Goal: Task Accomplishment & Management: Complete application form

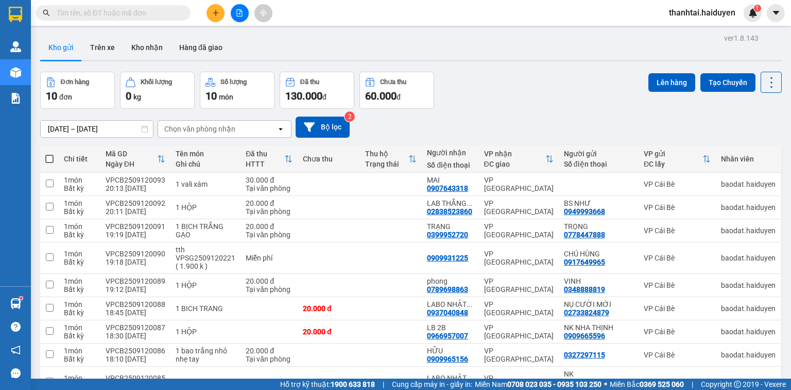
click at [697, 11] on span "thanhtai.haiduyen" at bounding box center [702, 12] width 83 height 13
click at [697, 33] on span "Đăng xuất" at bounding box center [707, 31] width 61 height 11
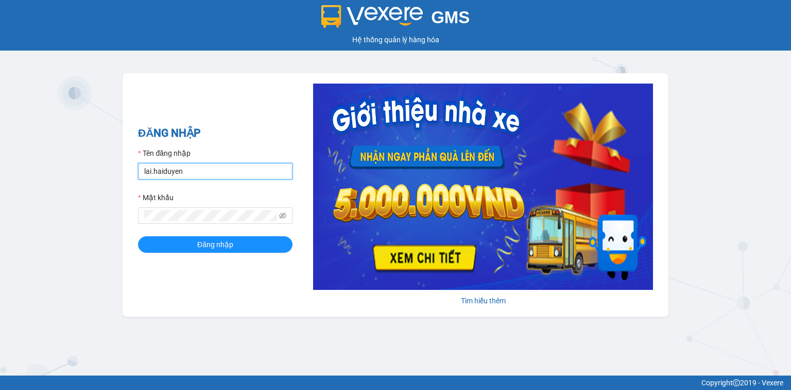
click at [210, 171] on input "lai.haiduyen" at bounding box center [215, 171] width 155 height 16
type input "baodat.haiduyen"
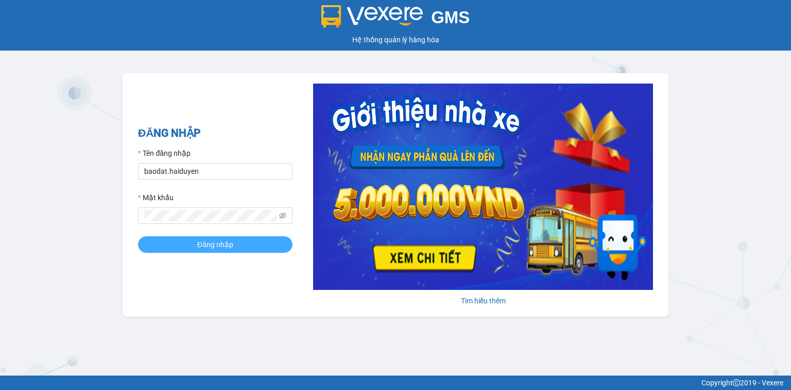
click at [202, 245] on span "Đăng nhập" at bounding box center [215, 244] width 36 height 11
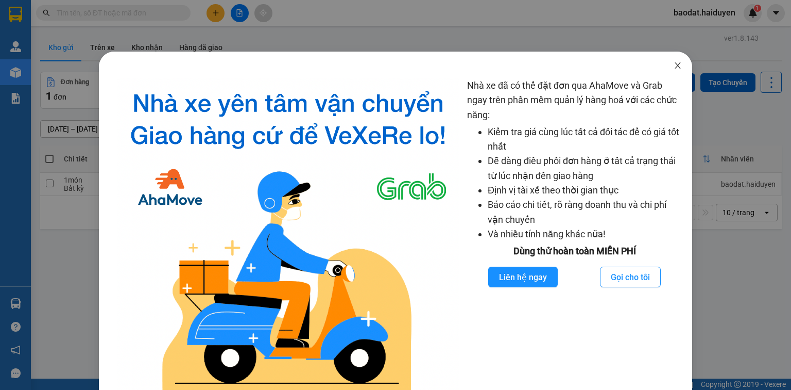
click at [676, 65] on icon "close" at bounding box center [678, 65] width 8 height 8
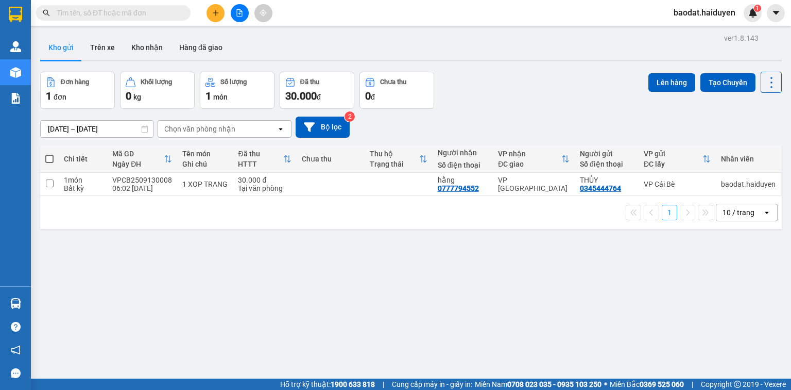
click at [121, 16] on input "text" at bounding box center [118, 12] width 122 height 11
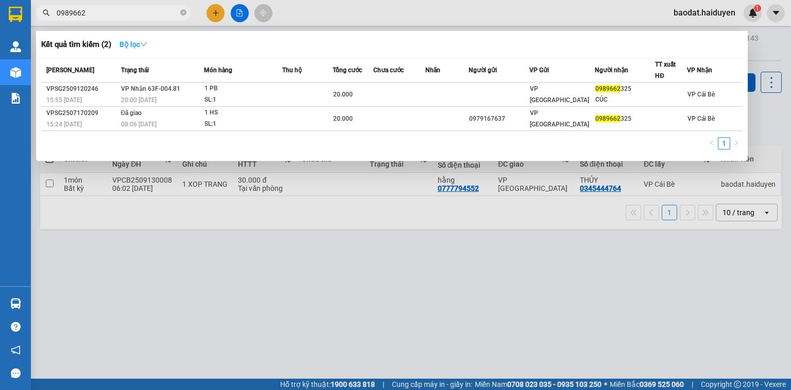
type input "0989662"
click at [128, 42] on strong "Bộ lọc" at bounding box center [134, 44] width 28 height 8
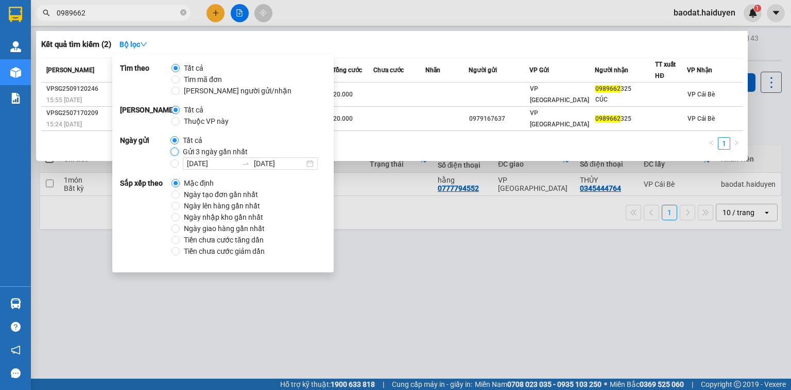
click at [174, 150] on input "Gửi 3 ngày gần nhất" at bounding box center [175, 151] width 8 height 8
radio input "true"
radio input "false"
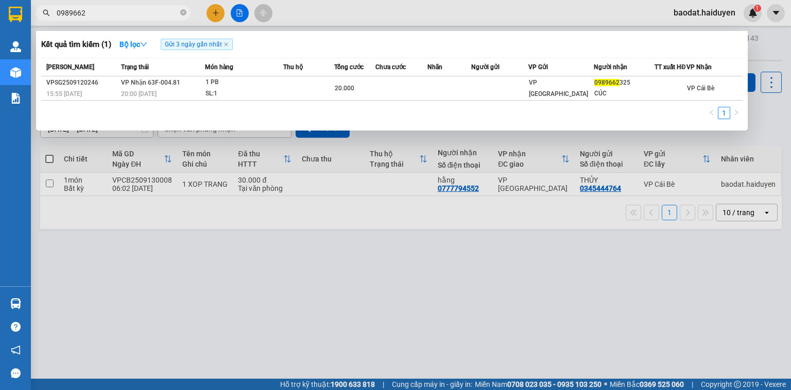
click at [137, 11] on input "0989662" at bounding box center [118, 12] width 122 height 11
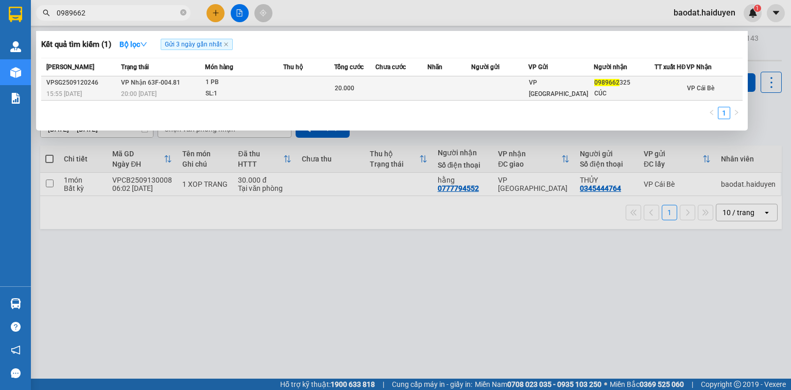
click at [249, 99] on div "SL: 1" at bounding box center [244, 93] width 77 height 11
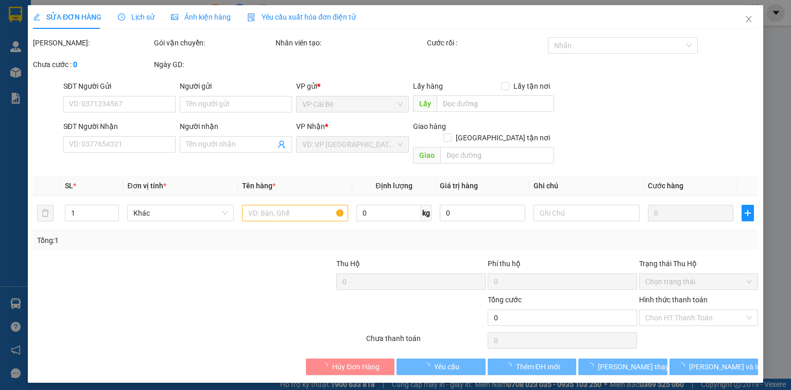
type input "0989662325"
type input "CÚC"
type input "20.000"
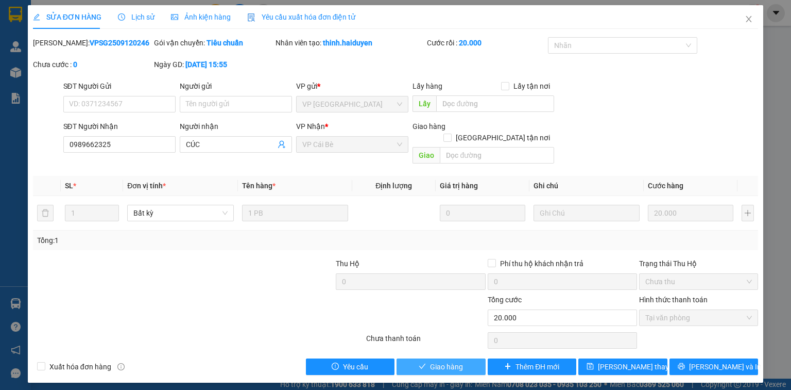
click at [438, 361] on span "Giao hàng" at bounding box center [446, 366] width 33 height 11
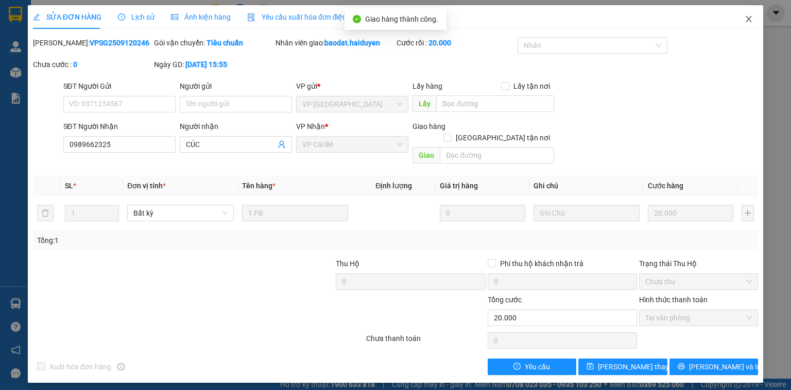
click at [753, 14] on span "Close" at bounding box center [749, 19] width 29 height 29
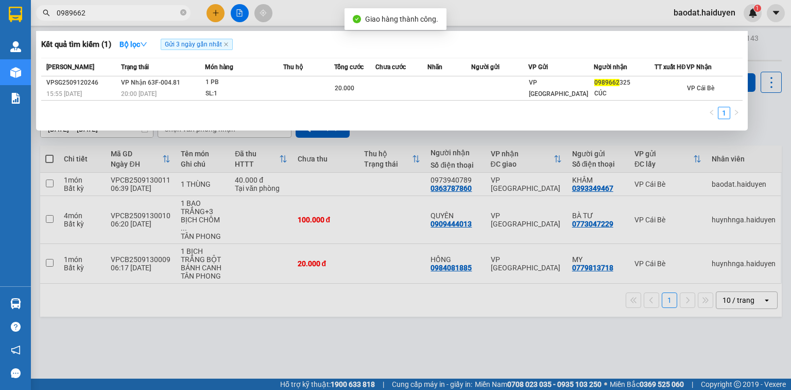
click at [119, 14] on input "0989662" at bounding box center [118, 12] width 122 height 11
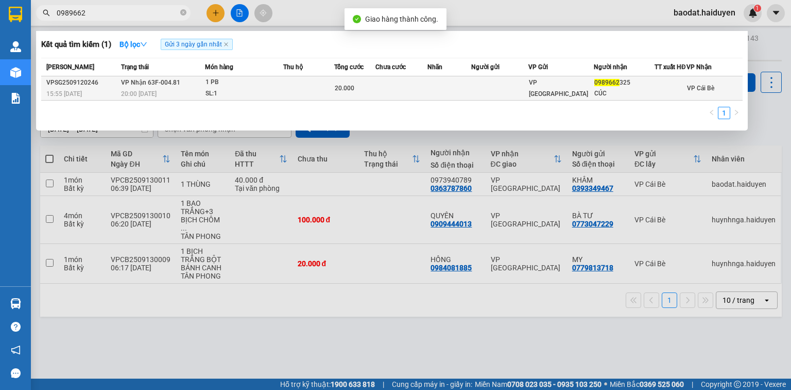
click at [190, 93] on td "VP Nhận 63F-004.81 20:00 - 12/09" at bounding box center [162, 88] width 87 height 24
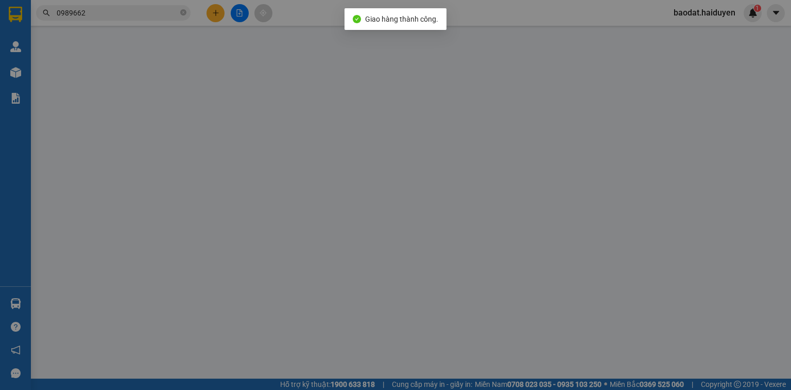
type input "0989662325"
type input "CÚC"
type input "20.000"
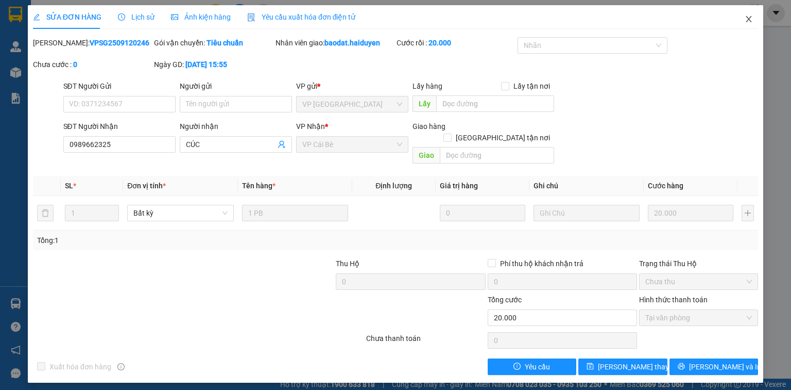
click at [748, 16] on icon "close" at bounding box center [749, 19] width 8 height 8
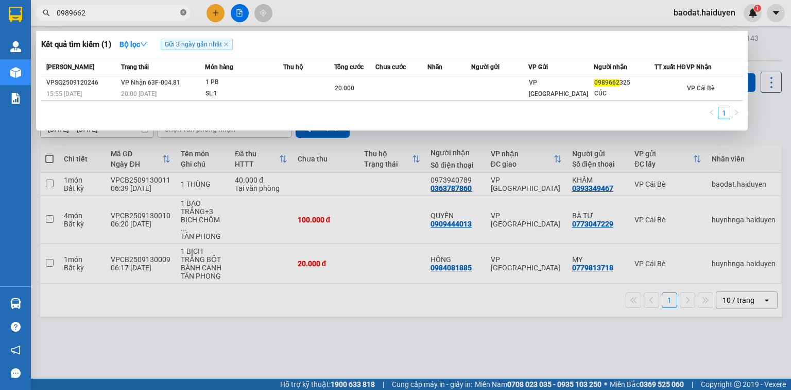
click at [185, 10] on icon "close-circle" at bounding box center [183, 12] width 6 height 6
type input "7739"
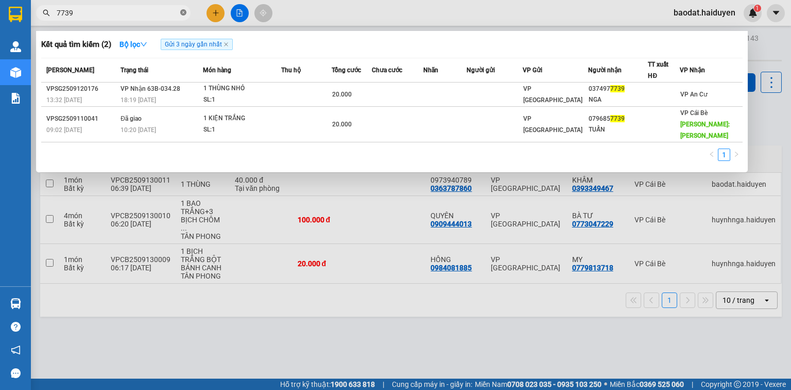
click at [183, 12] on icon "close-circle" at bounding box center [183, 12] width 6 height 6
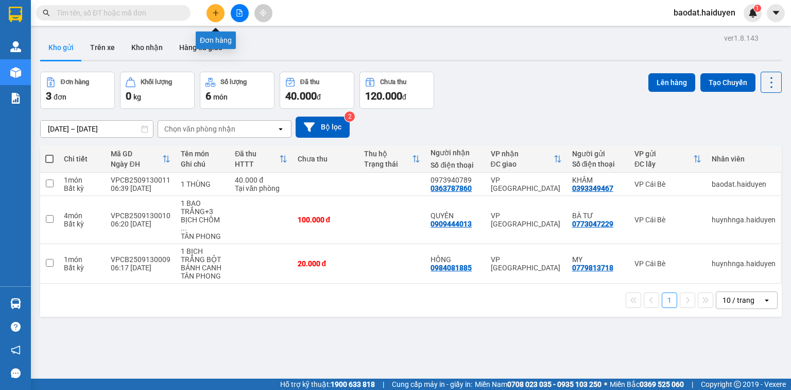
click at [218, 14] on icon "plus" at bounding box center [215, 12] width 7 height 7
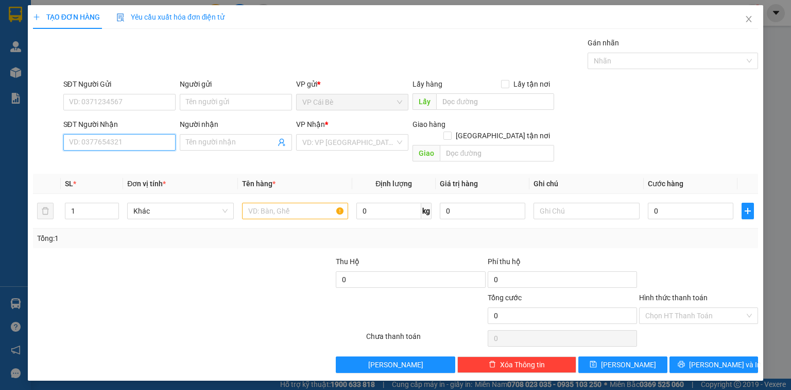
click at [141, 143] on input "SĐT Người Nhận" at bounding box center [119, 142] width 112 height 16
click at [111, 167] on div "0934110405 - PHƯỢNG" at bounding box center [120, 162] width 100 height 11
type input "0934110405"
type input "PHƯỢNG"
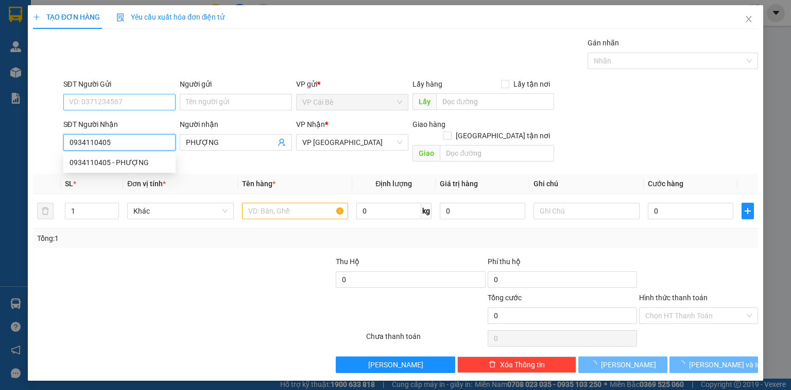
type input "20.000"
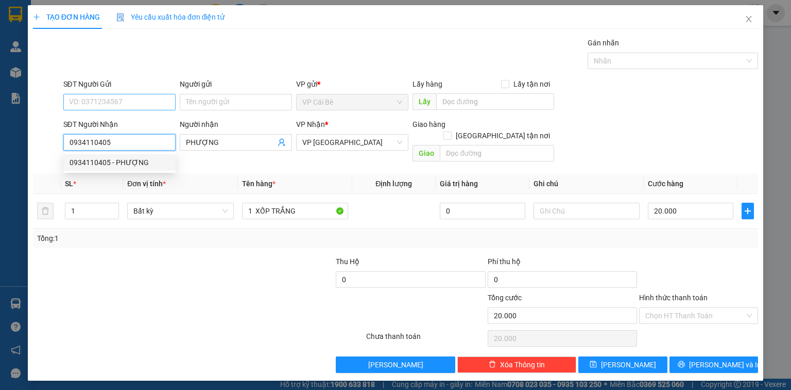
type input "0934110405"
click at [113, 99] on input "SĐT Người Gửi" at bounding box center [119, 102] width 112 height 16
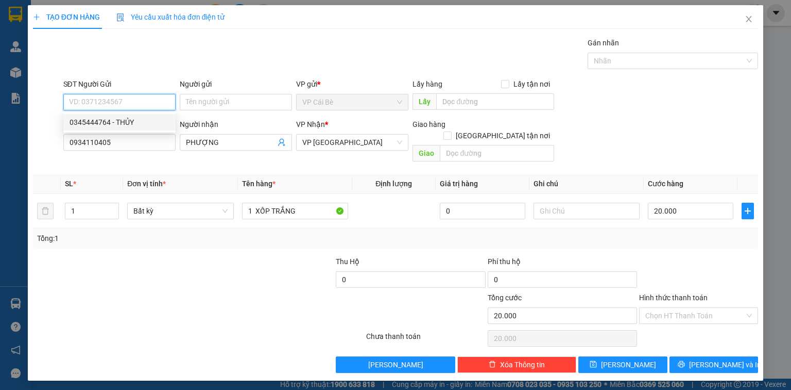
click at [134, 117] on div "0345444764 - THỦY" at bounding box center [120, 121] width 100 height 11
type input "0345444764"
type input "THỦY"
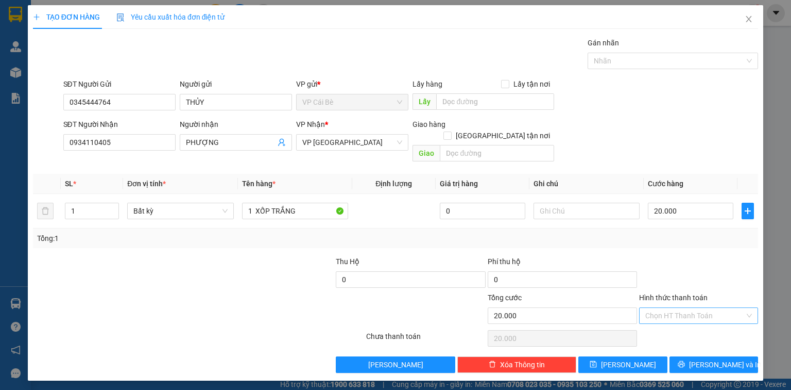
click at [685, 308] on input "Hình thức thanh toán" at bounding box center [695, 315] width 99 height 15
click at [677, 322] on div "Tại văn phòng" at bounding box center [699, 323] width 107 height 11
type input "0"
click at [638, 356] on button "Lưu" at bounding box center [623, 364] width 89 height 16
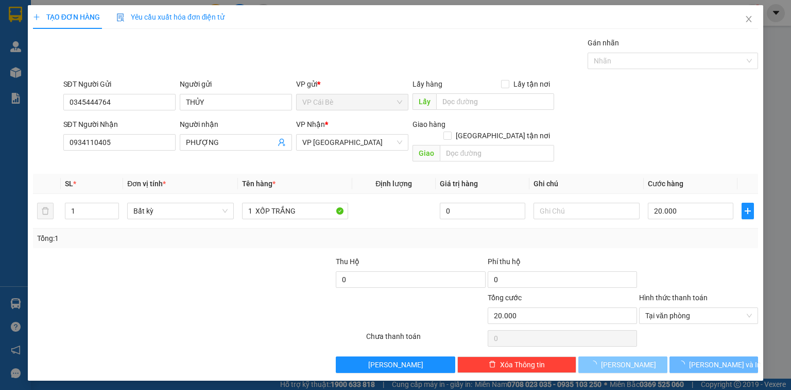
type input "0"
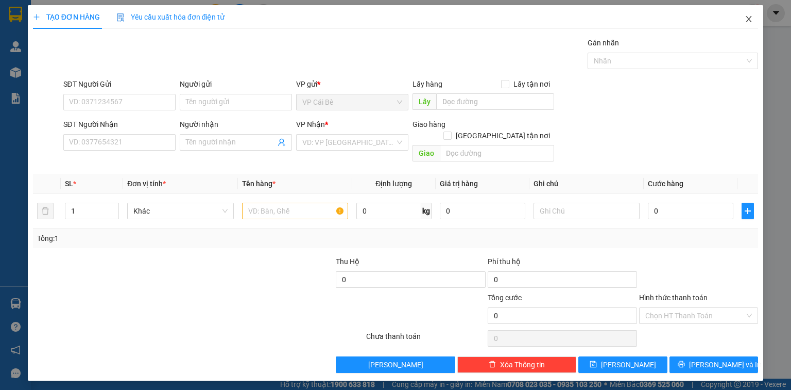
click at [751, 19] on icon "close" at bounding box center [749, 19] width 8 height 8
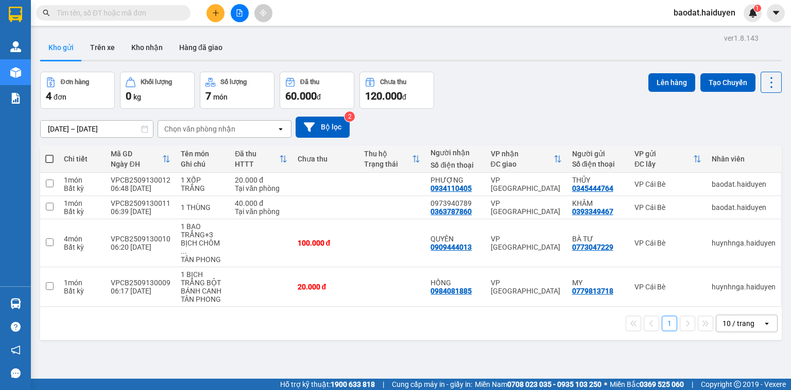
click at [214, 15] on icon "plus" at bounding box center [215, 12] width 7 height 7
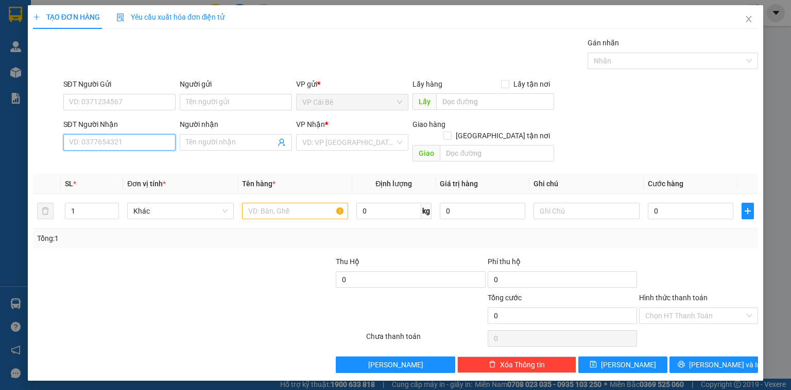
click at [102, 141] on input "SĐT Người Nhận" at bounding box center [119, 142] width 112 height 16
click at [123, 106] on input "SĐT Người Gửi" at bounding box center [119, 102] width 112 height 16
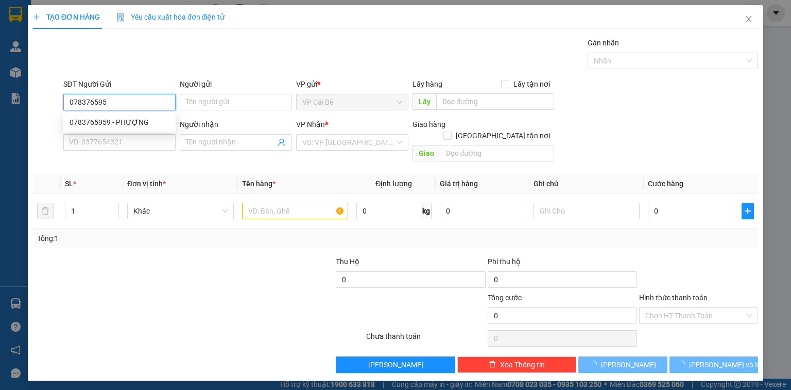
type input "0783765959"
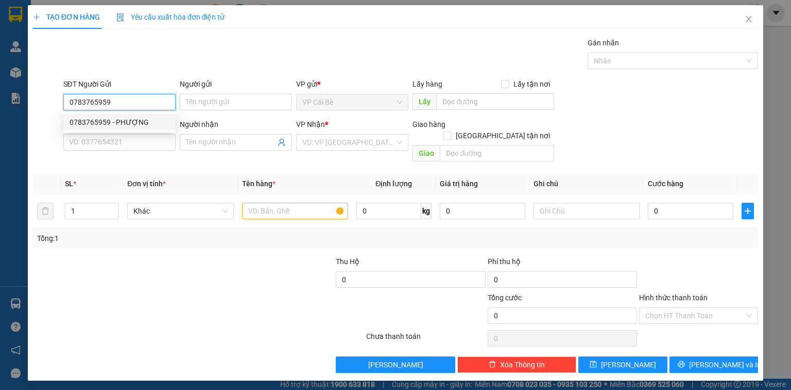
click at [130, 122] on div "0783765959 - PHƯỢNG" at bounding box center [120, 121] width 100 height 11
type input "PHƯỢNG"
type input "0902683225"
type input "DŨNG"
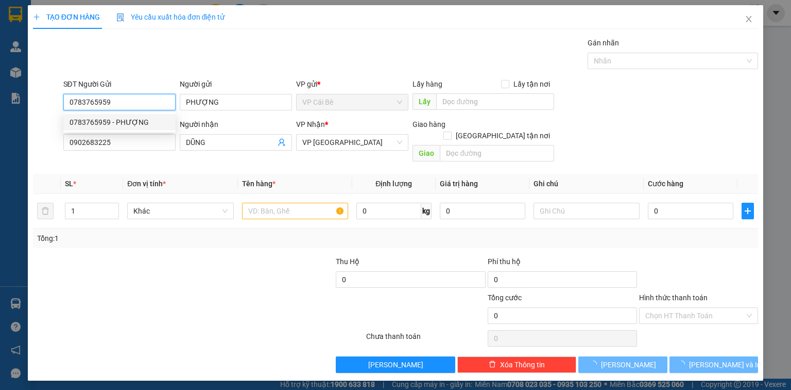
type input "20.000"
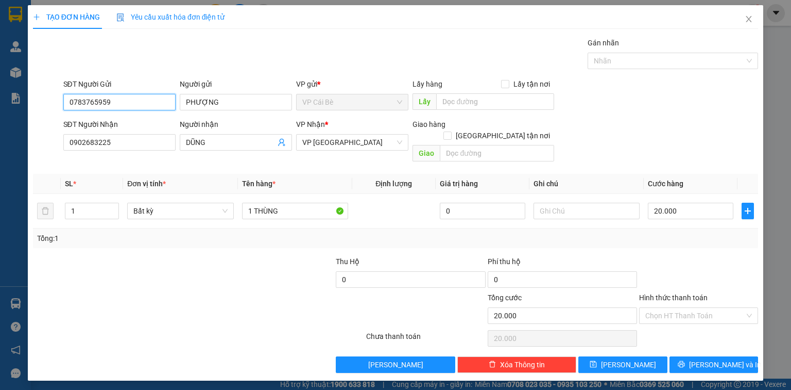
click at [83, 106] on input "0783765959" at bounding box center [119, 102] width 112 height 16
type input "0783765959"
click at [149, 54] on div "Gói vận chuyển * Tiêu chuẩn Gán nhãn Nhãn" at bounding box center [411, 55] width 700 height 36
drag, startPoint x: 127, startPoint y: 144, endPoint x: 97, endPoint y: 144, distance: 29.9
click at [97, 144] on input "0902683225" at bounding box center [119, 142] width 112 height 16
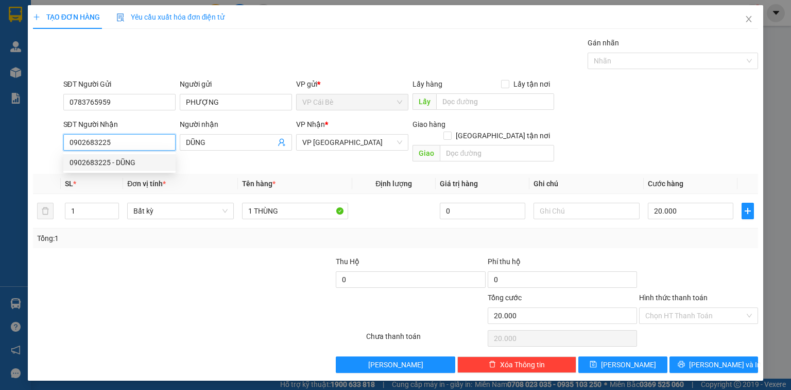
click at [143, 142] on input "0902683225" at bounding box center [119, 142] width 112 height 16
click at [174, 62] on div "Gói vận chuyển * Tiêu chuẩn Gán nhãn Nhãn" at bounding box center [411, 55] width 700 height 36
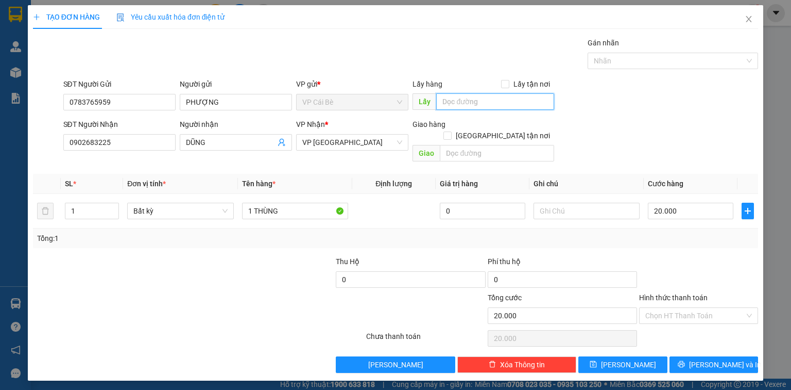
click at [464, 98] on input "text" at bounding box center [495, 101] width 118 height 16
type input "n"
type input "NAM ANH CB"
click at [238, 256] on div at bounding box center [258, 274] width 151 height 36
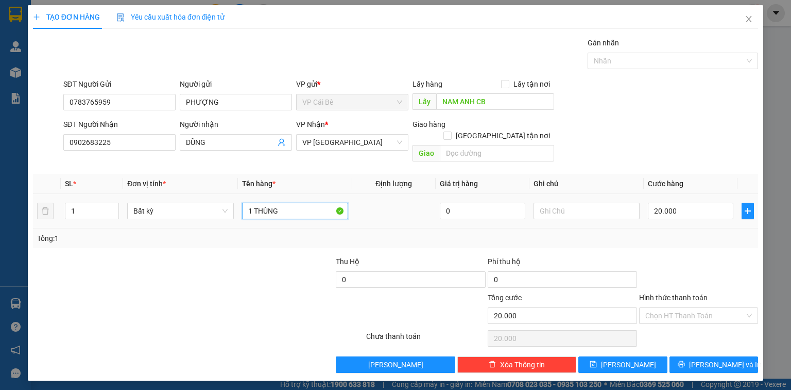
click at [285, 202] on input "1 THÙNG" at bounding box center [295, 210] width 106 height 16
type input "1 BỊCH ĐỒ"
drag, startPoint x: 615, startPoint y: 245, endPoint x: 652, endPoint y: 207, distance: 53.2
click at [616, 256] on div "Phí thu hộ" at bounding box center [562, 263] width 149 height 15
click at [683, 202] on input "20.000" at bounding box center [691, 210] width 86 height 16
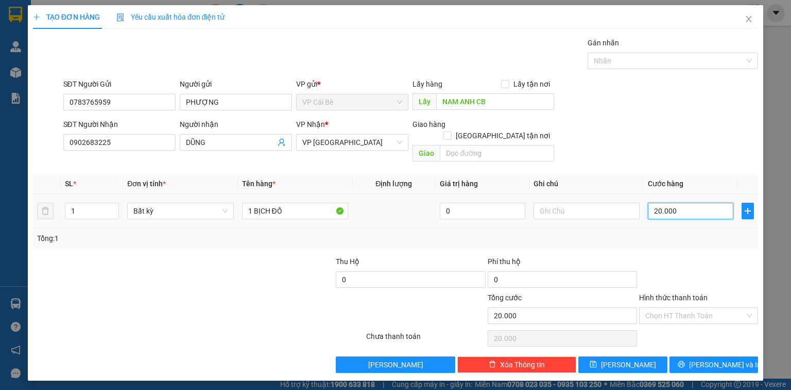
type input "0"
type input "03"
type input "3"
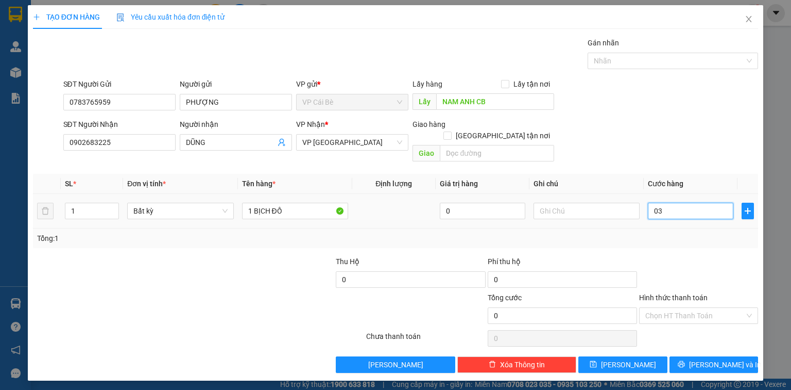
type input "3"
type input "30"
type input "030"
click at [655, 119] on div "SĐT Người Nhận 0902683225 Người nhận DŨNG VP Nhận * VP Sài Gòn Giao hàng Giao t…" at bounding box center [411, 142] width 700 height 47
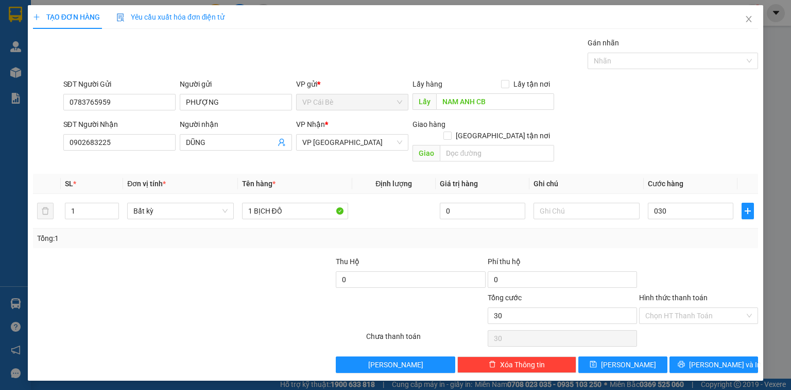
type input "30.000"
click at [546, 204] on input "text" at bounding box center [587, 210] width 106 height 16
type input "7H30"
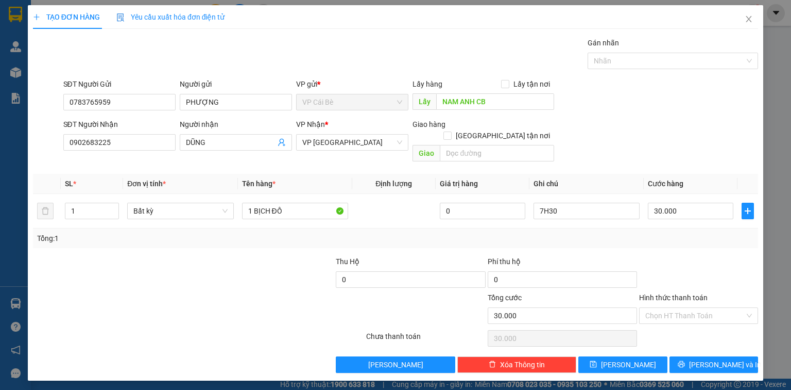
click at [614, 138] on div "SĐT Người Nhận 0902683225 Người nhận DŨNG VP Nhận * VP Sài Gòn Giao hàng Giao t…" at bounding box center [411, 142] width 700 height 47
click at [610, 356] on button "Lưu" at bounding box center [623, 364] width 89 height 16
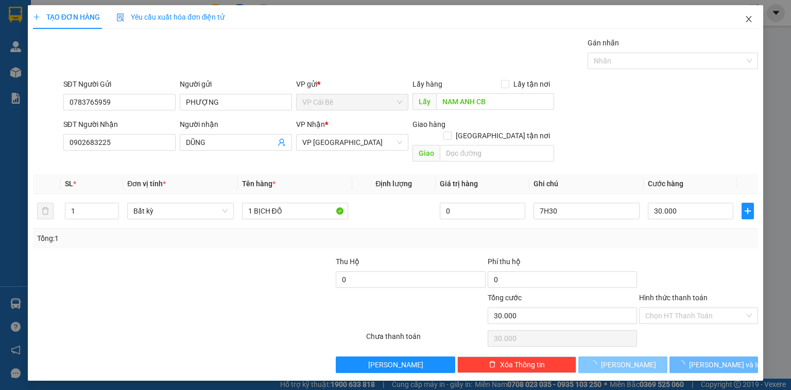
type input "0"
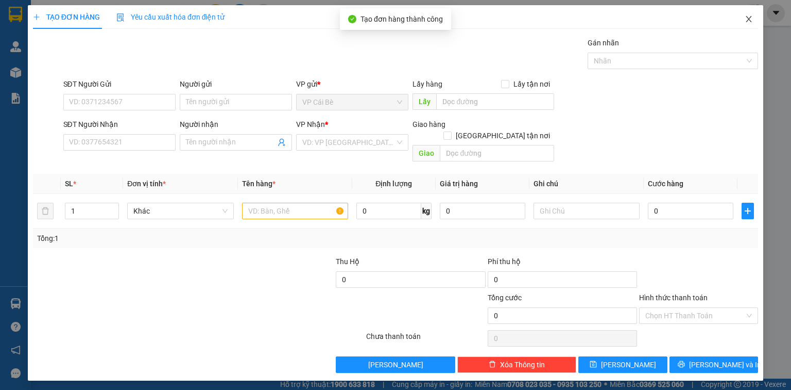
click at [750, 15] on icon "close" at bounding box center [749, 19] width 8 height 8
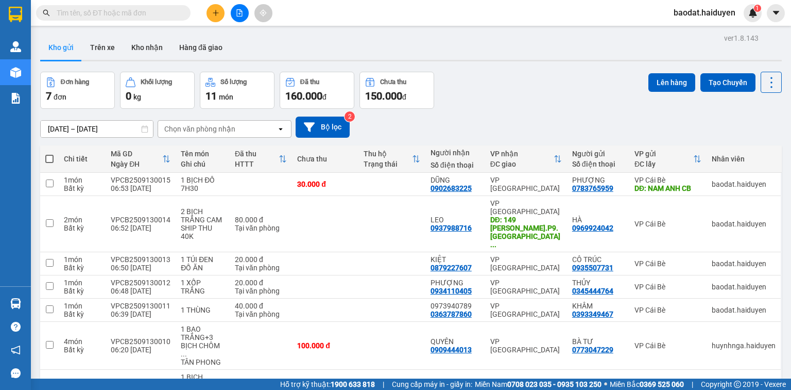
click at [131, 16] on input "text" at bounding box center [118, 12] width 122 height 11
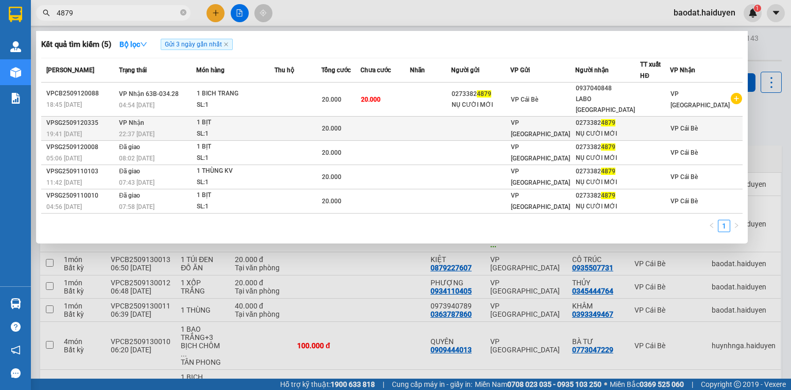
type input "4879"
click at [274, 117] on span "1 BỊT SL: 1" at bounding box center [235, 128] width 77 height 22
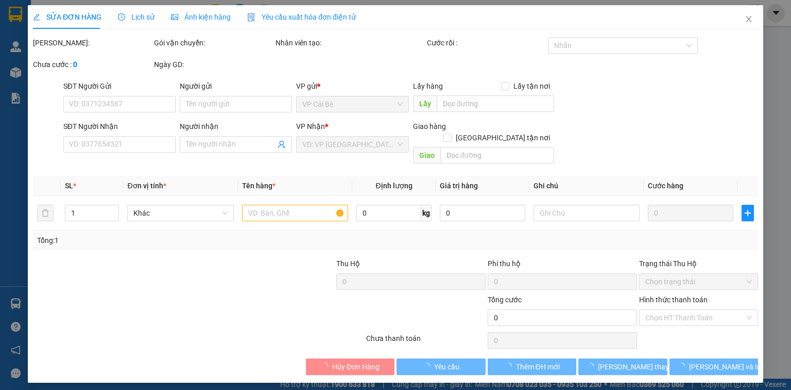
type input "02733824879"
type input "NỤ CƯỜI MỚI"
type input "20.000"
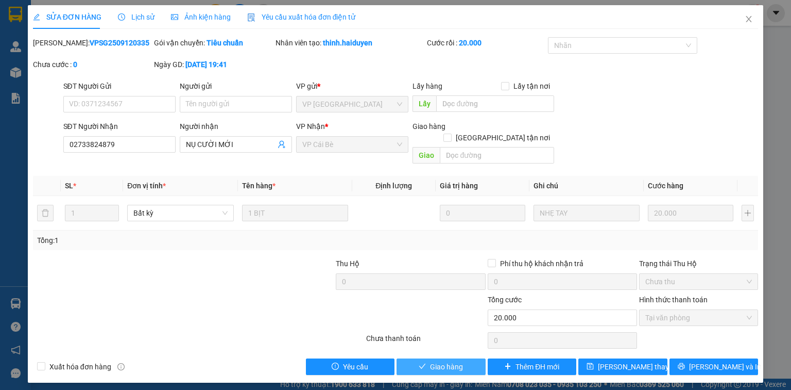
drag, startPoint x: 442, startPoint y: 349, endPoint x: 466, endPoint y: 282, distance: 71.2
click at [442, 361] on span "Giao hàng" at bounding box center [446, 366] width 33 height 11
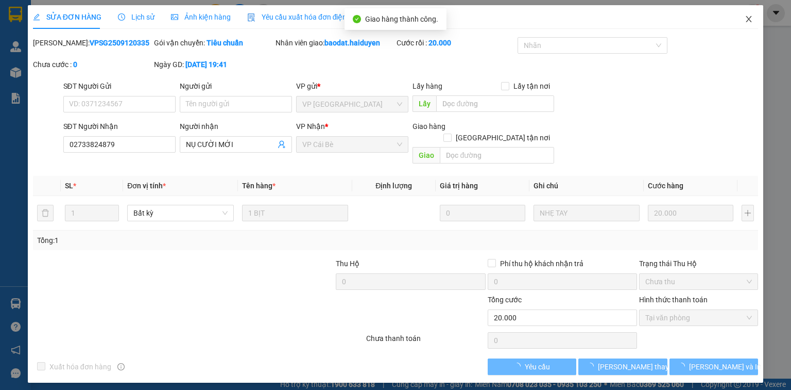
click at [753, 21] on icon "close" at bounding box center [749, 19] width 8 height 8
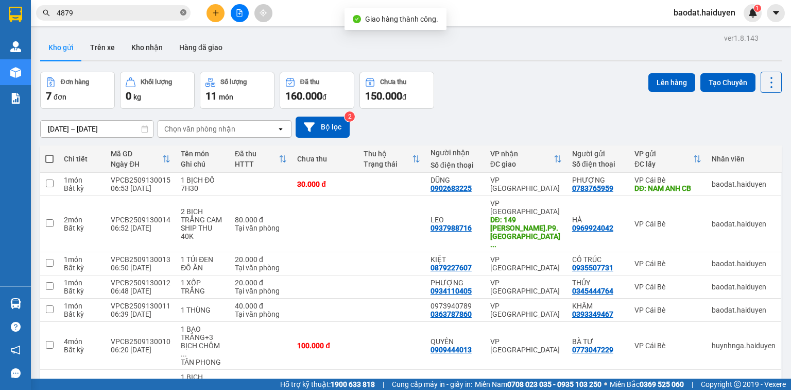
click at [181, 13] on icon "close-circle" at bounding box center [183, 12] width 6 height 6
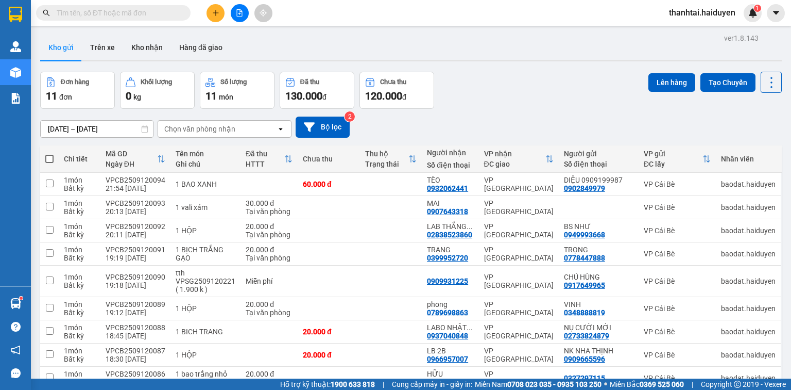
click at [674, 13] on span "thanhtai.haiduyen" at bounding box center [702, 12] width 83 height 13
click at [682, 34] on span "Đăng xuất" at bounding box center [707, 31] width 61 height 11
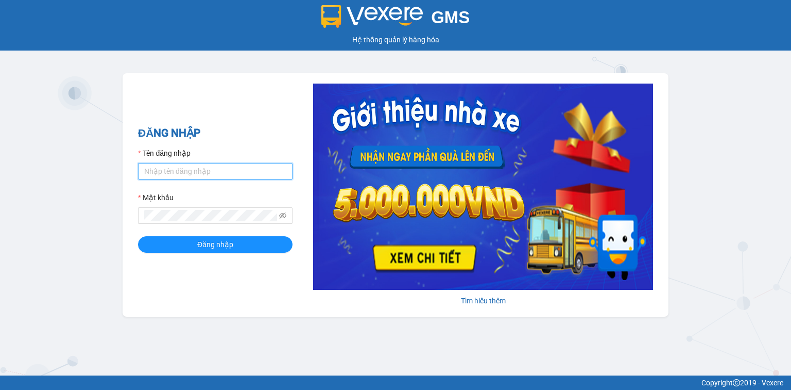
type input "baodat.haiduyen"
click at [218, 173] on input "baodat.haiduyen" at bounding box center [215, 171] width 155 height 16
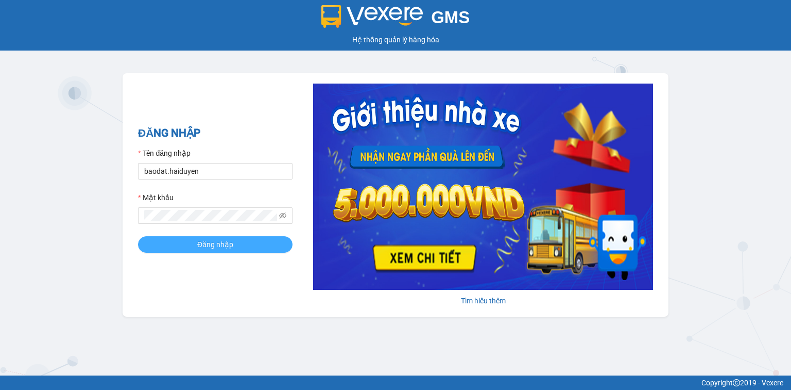
click at [206, 252] on button "Đăng nhập" at bounding box center [215, 244] width 155 height 16
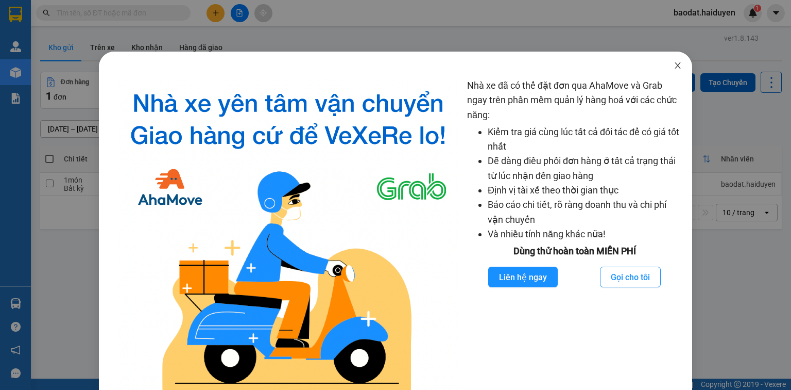
click at [672, 70] on span "Close" at bounding box center [678, 66] width 29 height 29
